Goal: Check status

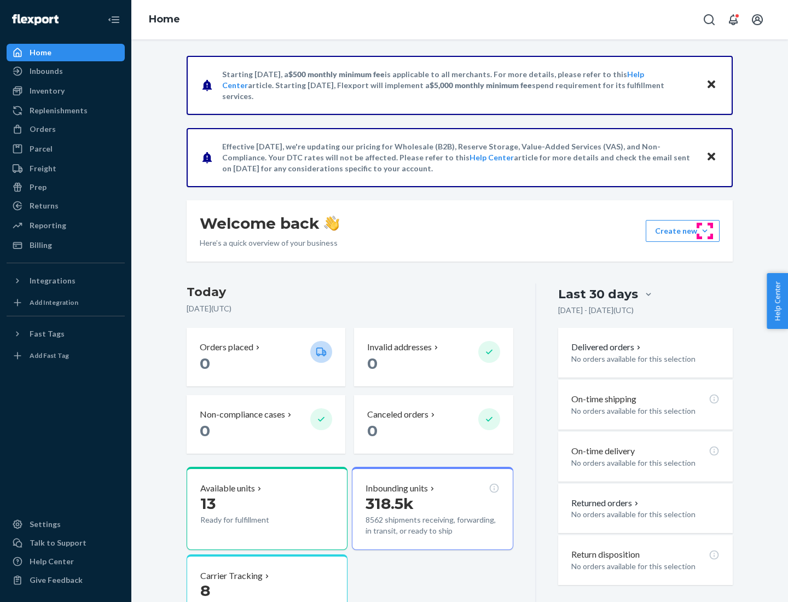
click at [705, 231] on button "Create new Create new inbound Create new order Create new product" at bounding box center [683, 231] width 74 height 22
click at [45, 71] on div "Inbounds" at bounding box center [46, 71] width 33 height 11
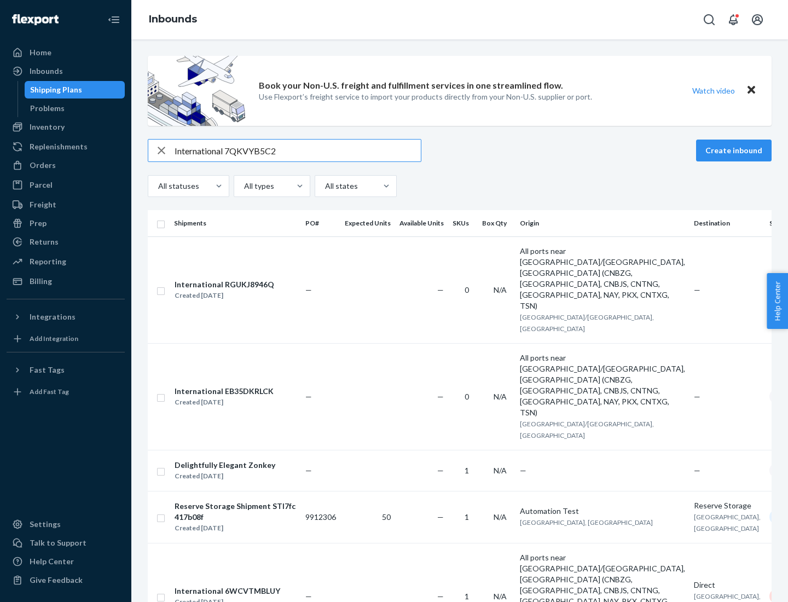
type input "International 7QKVYB5C29"
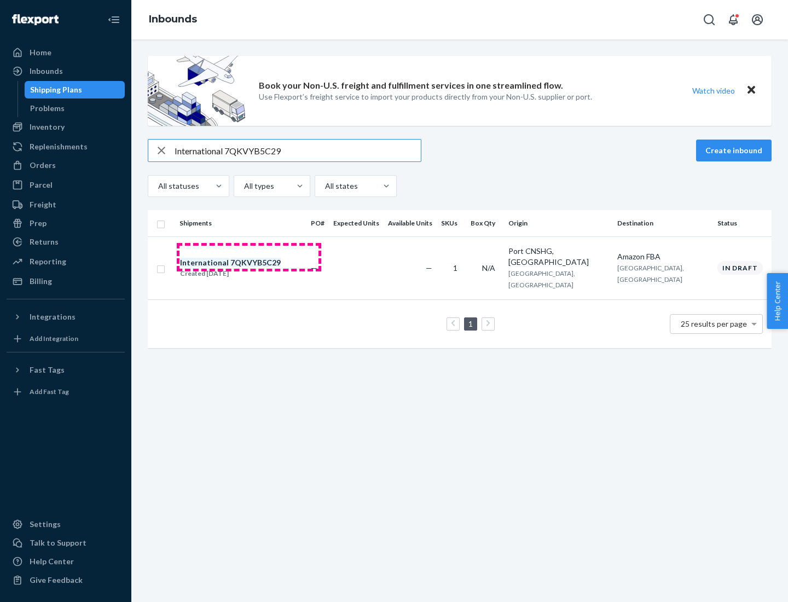
click at [249, 268] on div "Created [DATE]" at bounding box center [230, 273] width 101 height 11
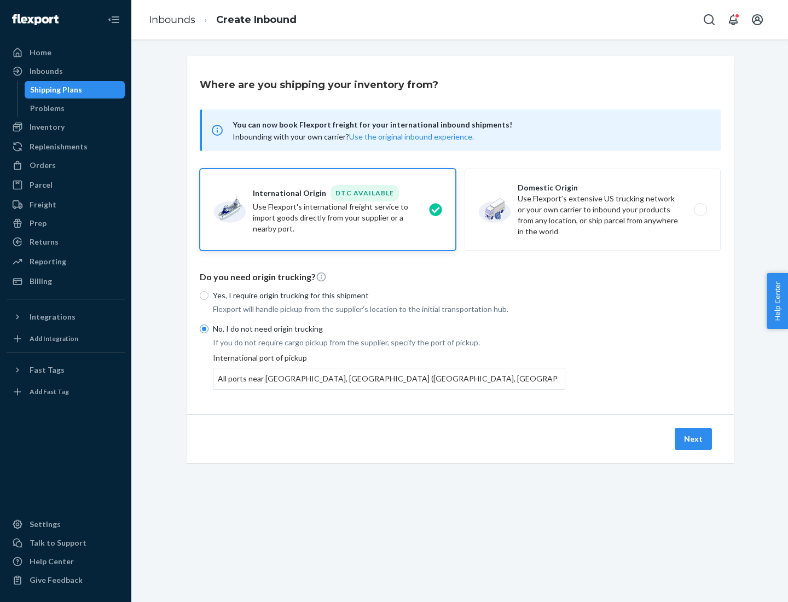
click at [694, 438] on button "Next" at bounding box center [693, 439] width 37 height 22
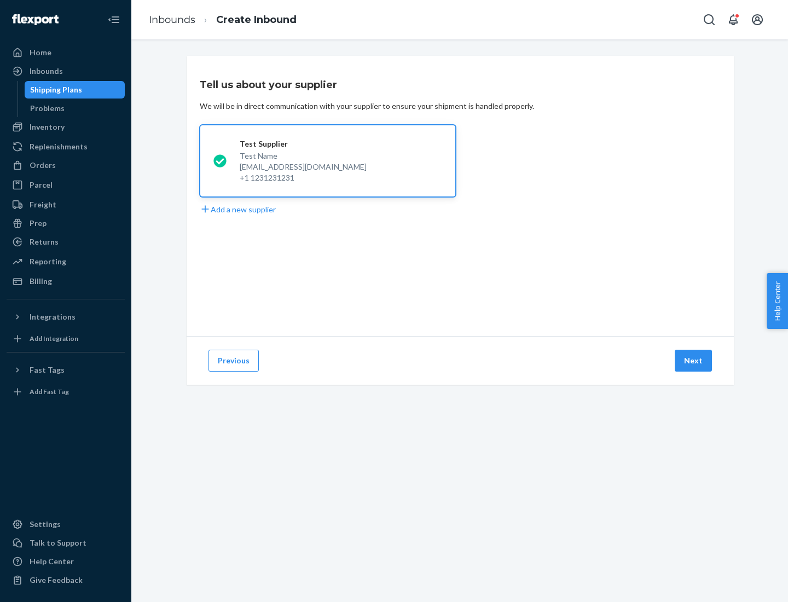
click at [694, 361] on button "Next" at bounding box center [693, 361] width 37 height 22
